Goal: Task Accomplishment & Management: Use online tool/utility

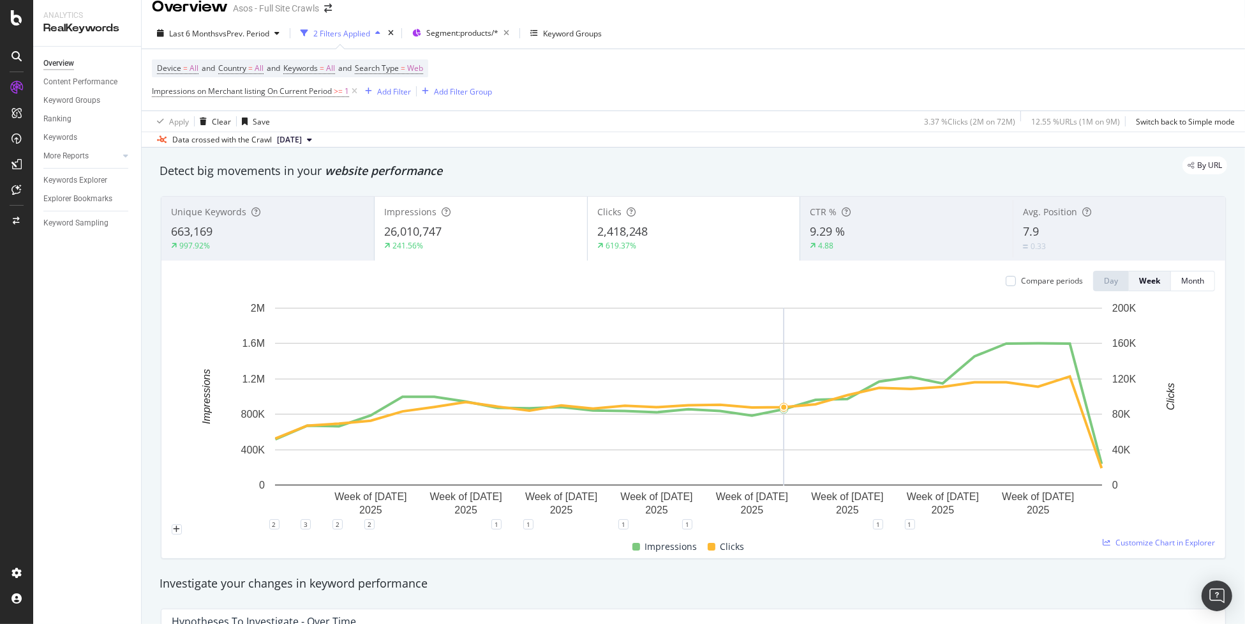
scroll to position [15, 0]
click at [1065, 241] on div "0.33" at bounding box center [1119, 245] width 193 height 12
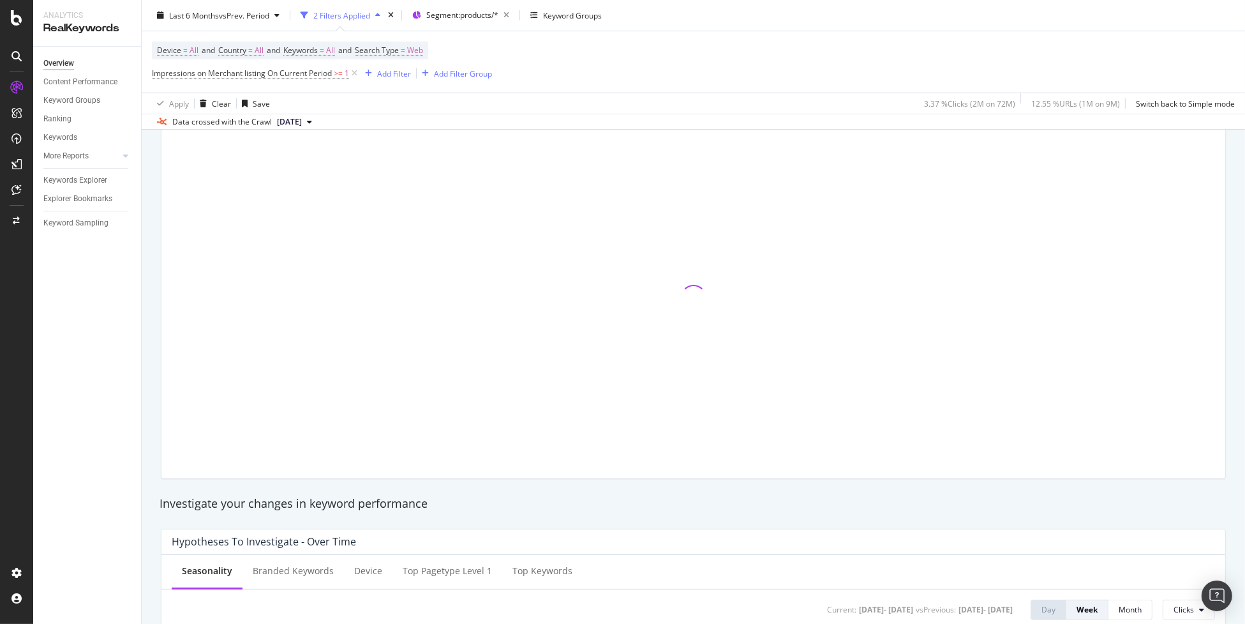
scroll to position [89, 0]
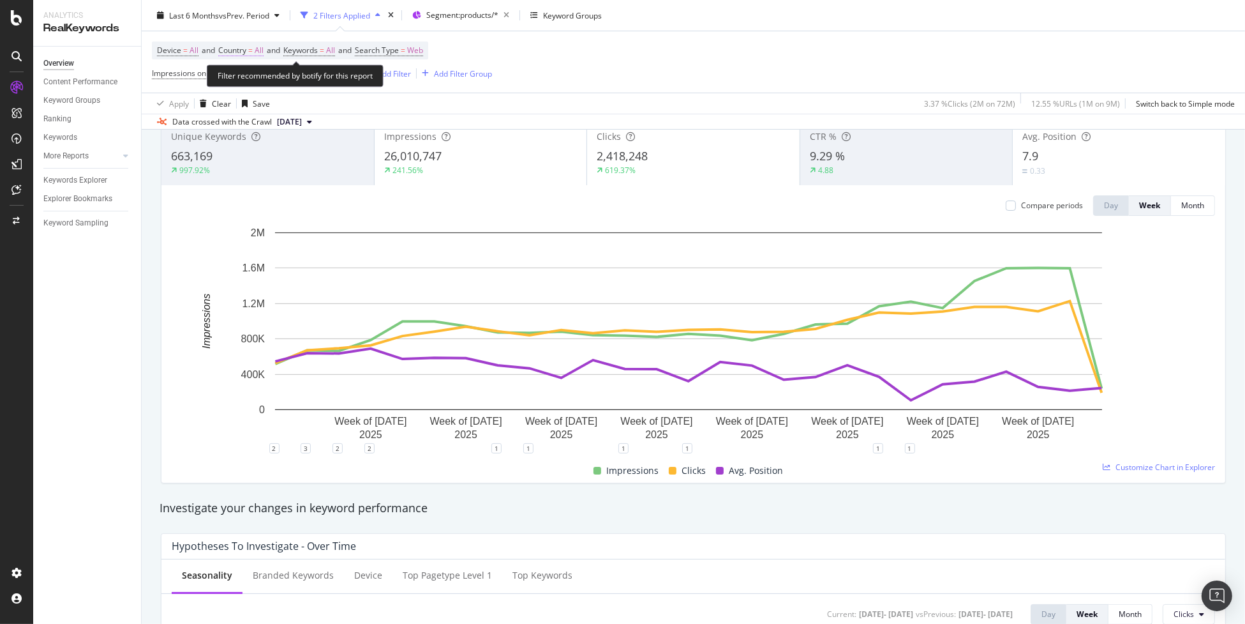
click at [251, 51] on span "=" at bounding box center [250, 50] width 4 height 11
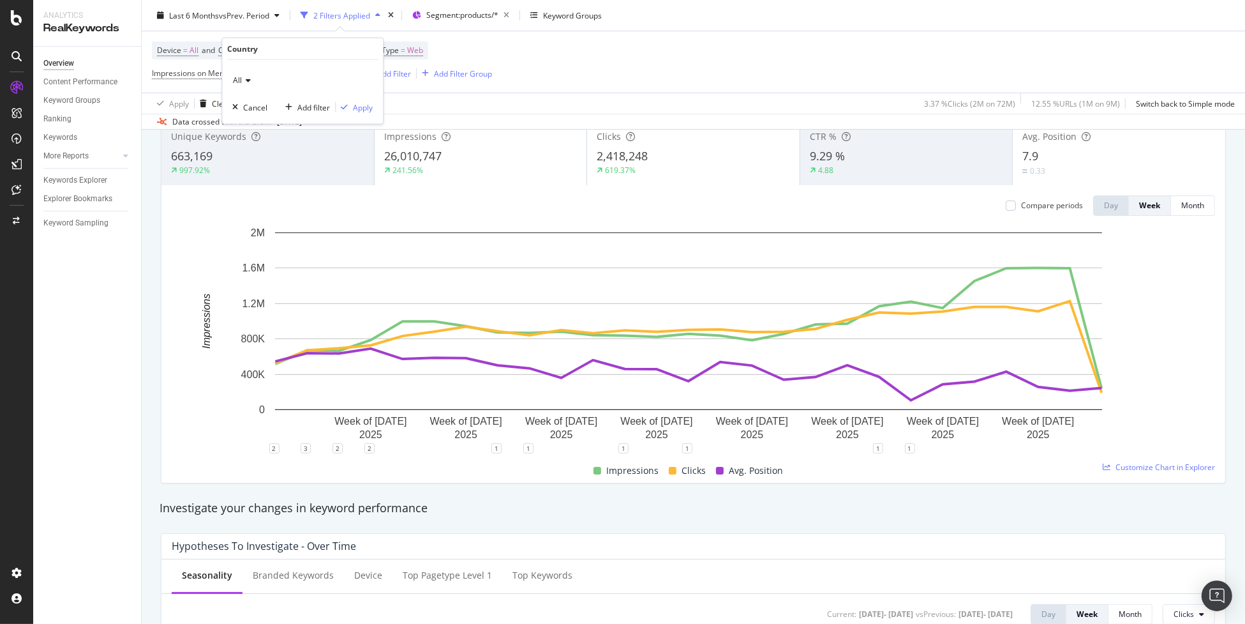
click at [249, 80] on icon at bounding box center [246, 81] width 9 height 8
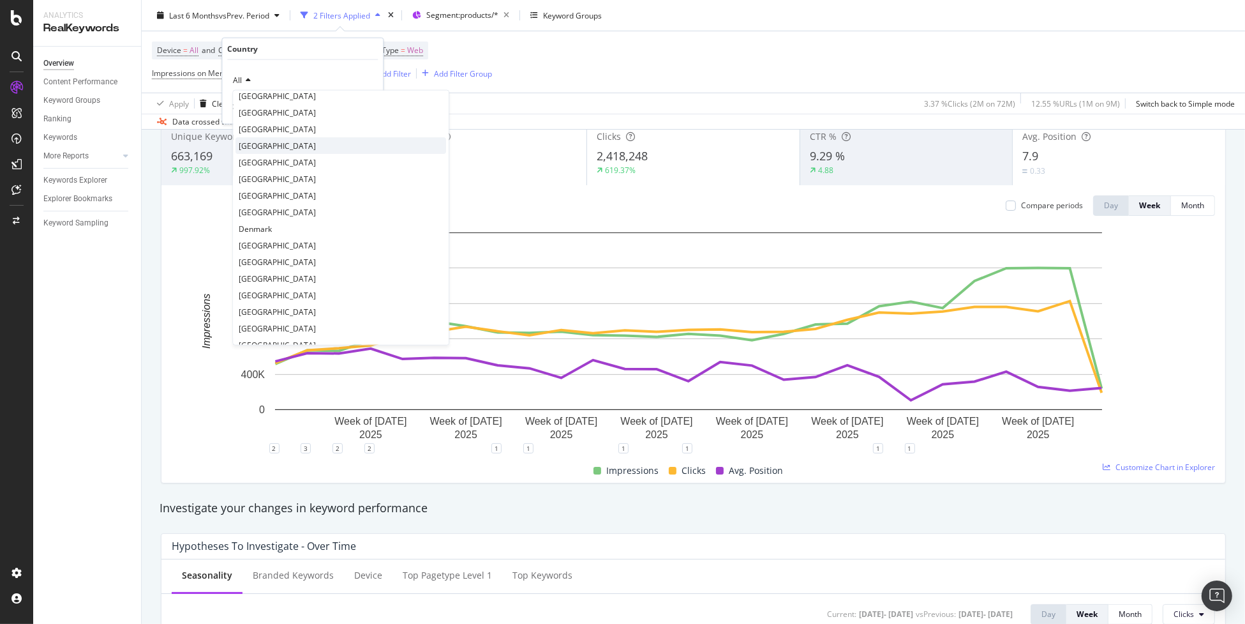
scroll to position [77, 0]
click at [273, 227] on div "Denmark" at bounding box center [341, 228] width 211 height 17
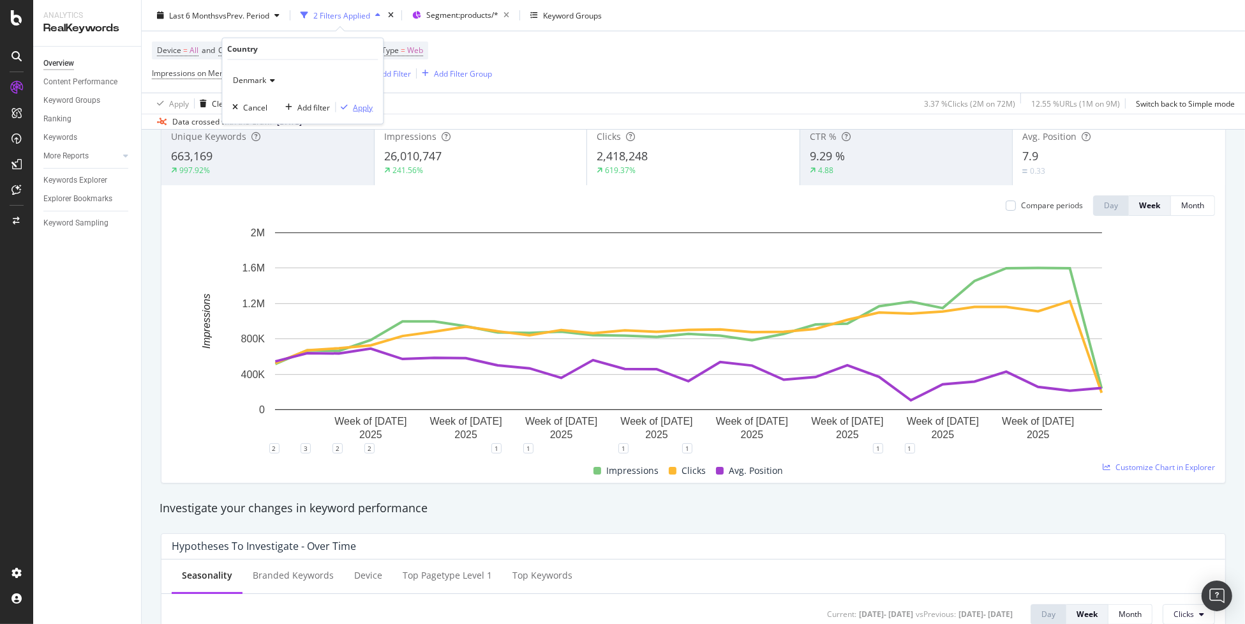
click at [363, 107] on div "Apply" at bounding box center [363, 106] width 20 height 11
